Goal: Navigation & Orientation: Find specific page/section

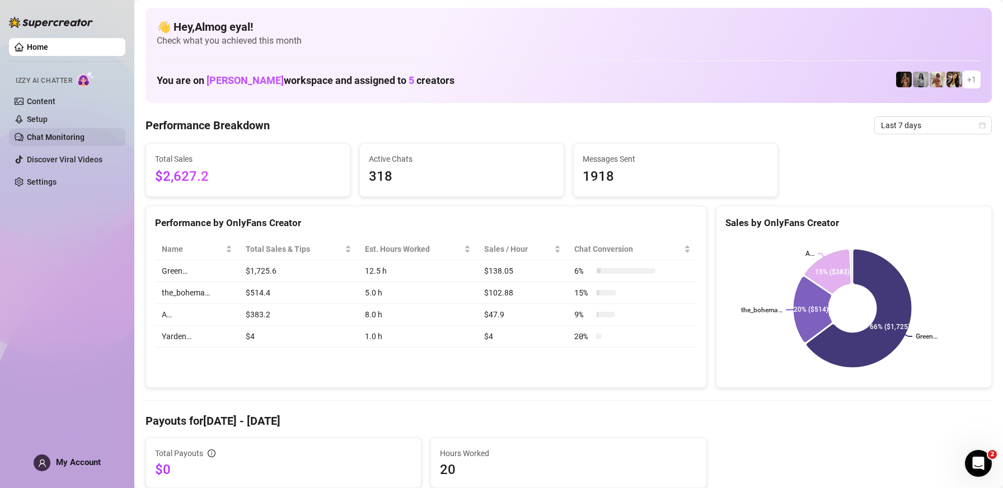
click at [57, 141] on link "Chat Monitoring" at bounding box center [56, 137] width 58 height 9
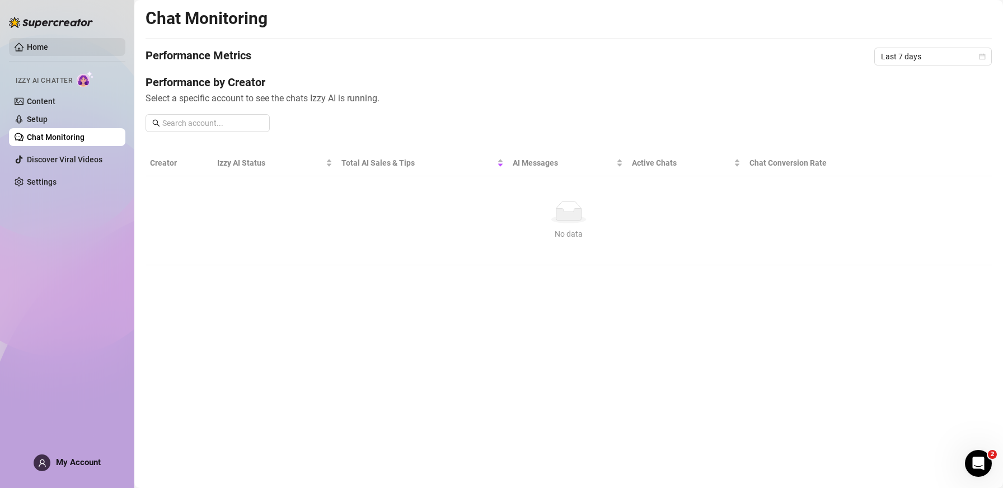
click at [40, 48] on link "Home" at bounding box center [37, 47] width 21 height 9
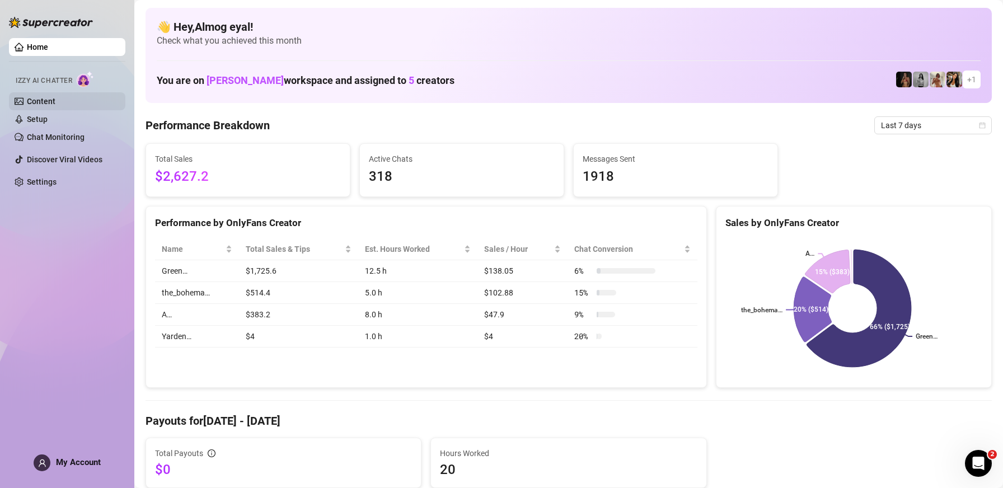
click at [48, 105] on link "Content" at bounding box center [41, 101] width 29 height 9
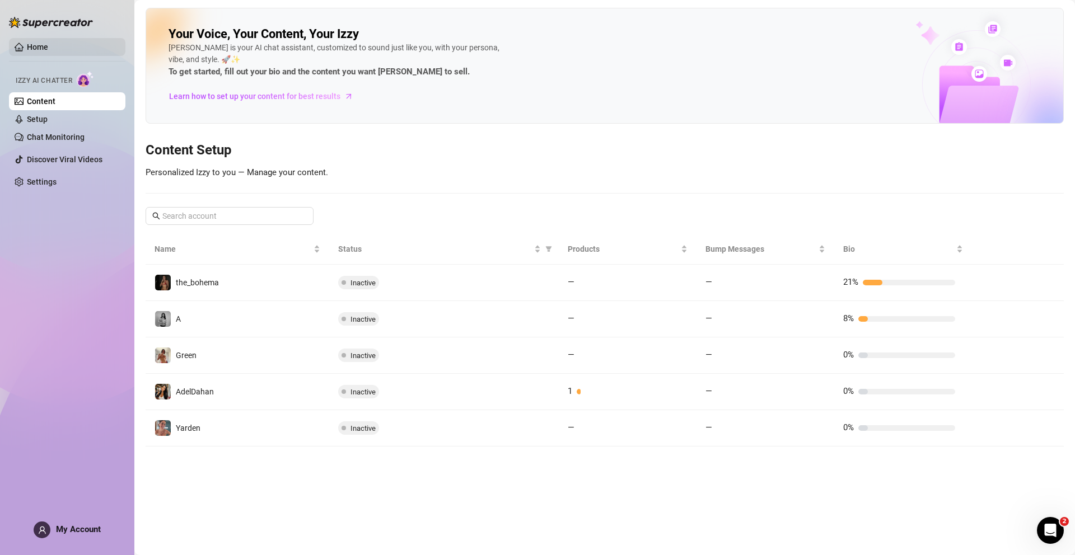
click at [35, 50] on link "Home" at bounding box center [37, 47] width 21 height 9
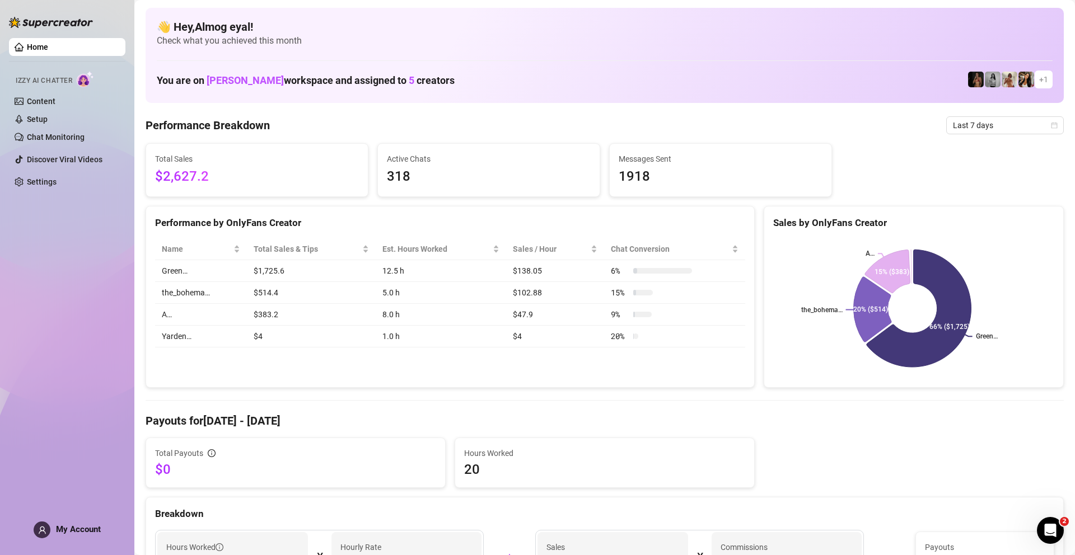
click at [39, 43] on link "Home" at bounding box center [37, 47] width 21 height 9
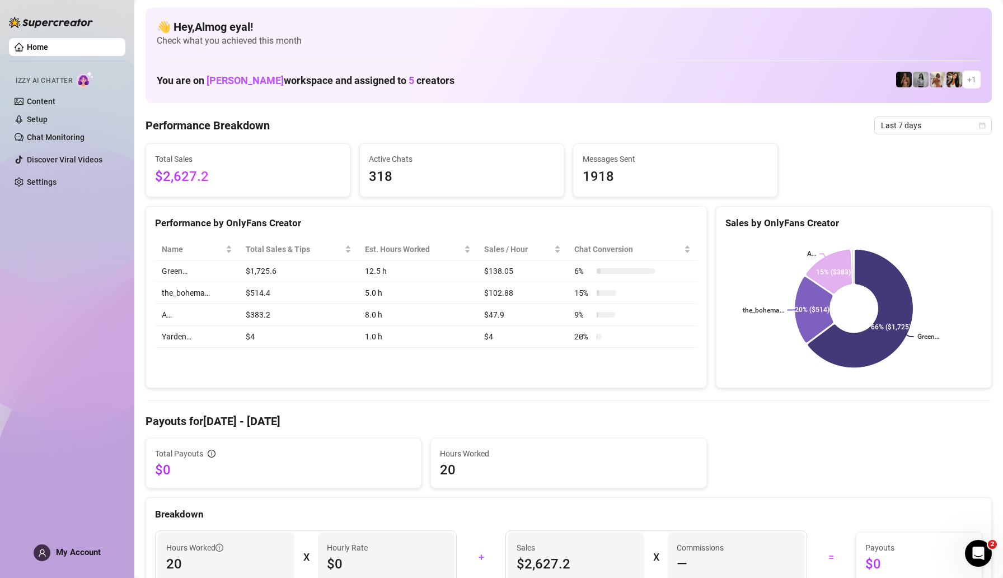
click at [36, 43] on link "Home" at bounding box center [37, 47] width 21 height 9
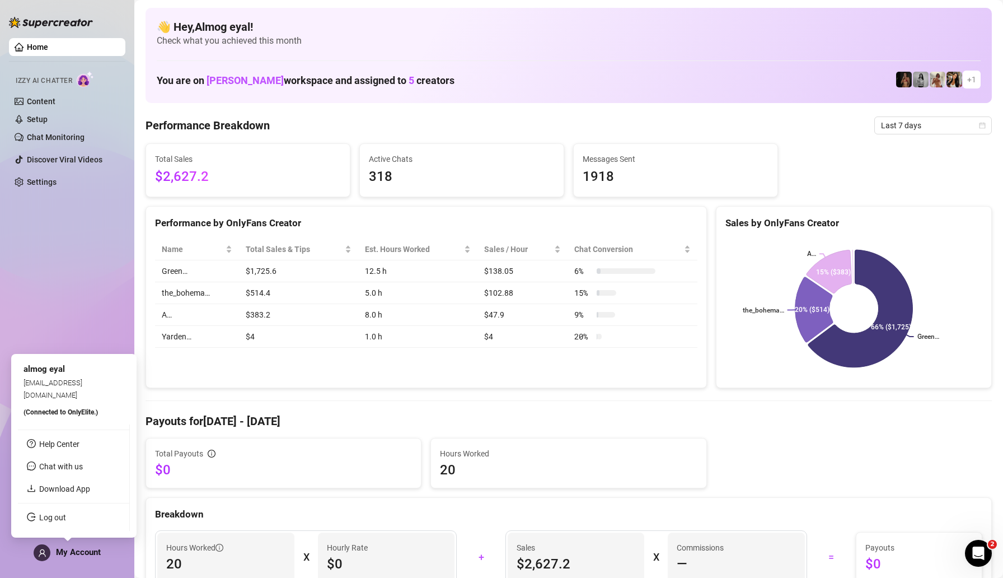
click at [50, 488] on span at bounding box center [42, 552] width 17 height 17
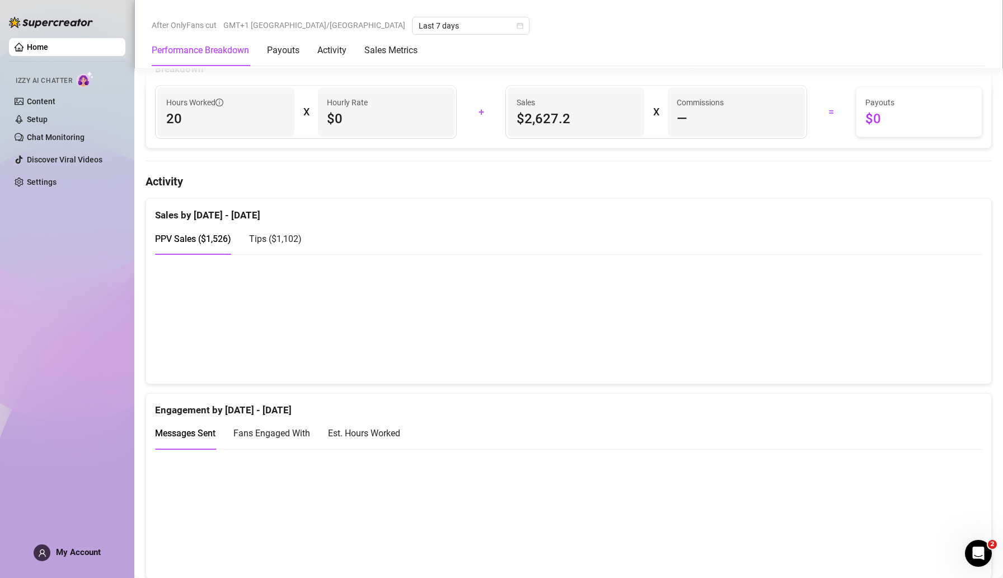
scroll to position [465, 0]
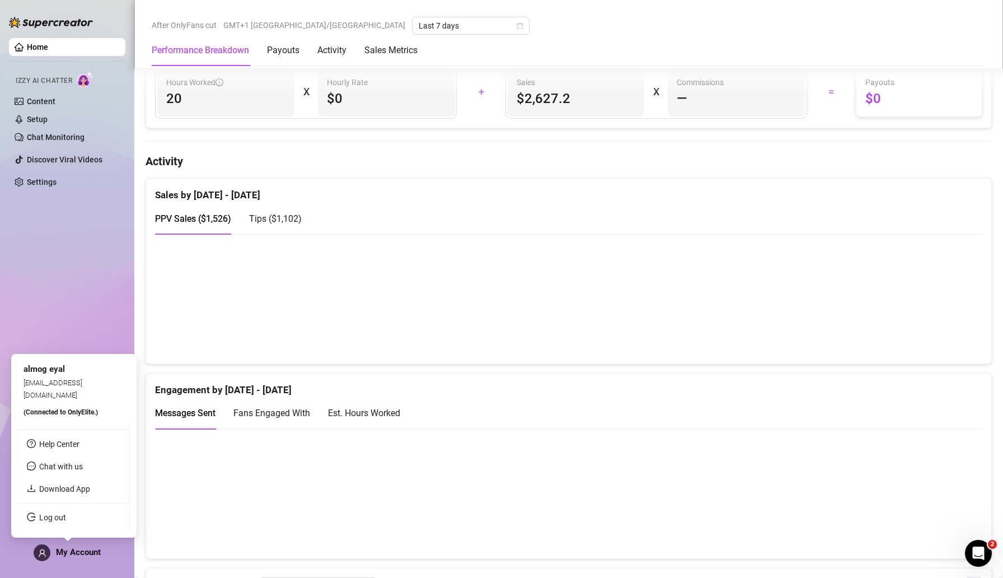
click at [47, 488] on span at bounding box center [42, 552] width 17 height 17
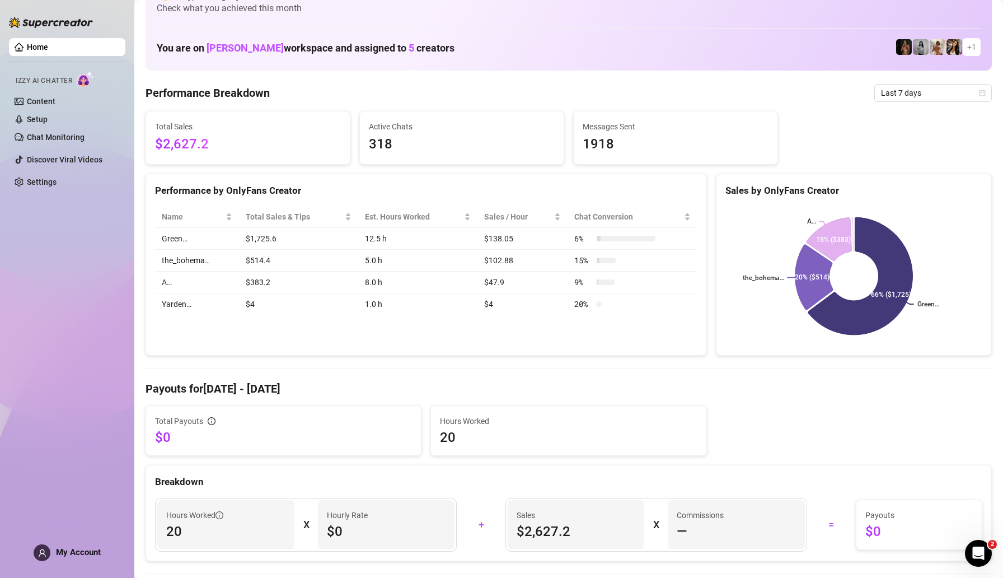
scroll to position [0, 0]
